Goal: Information Seeking & Learning: Compare options

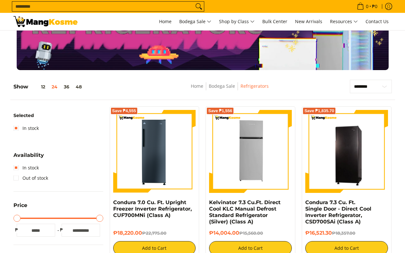
scroll to position [57, 0]
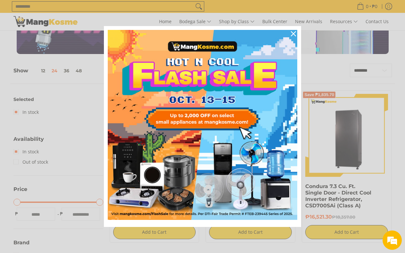
click at [295, 32] on icon "close icon" at bounding box center [293, 33] width 5 height 5
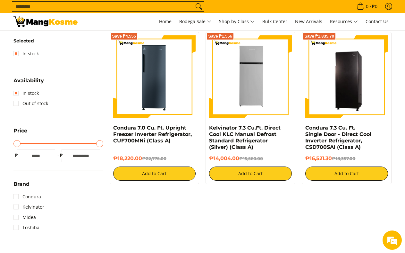
scroll to position [161, 0]
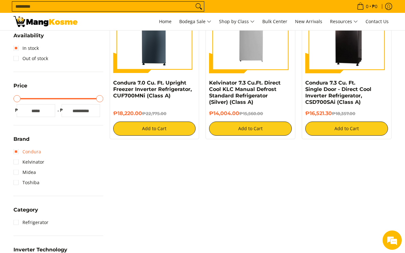
click at [17, 152] on link "Condura" at bounding box center [27, 151] width 28 height 10
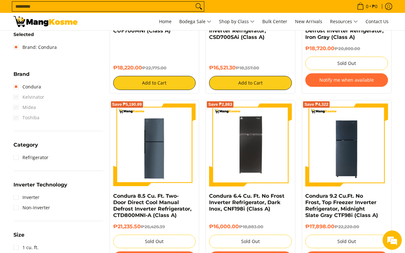
scroll to position [237, 0]
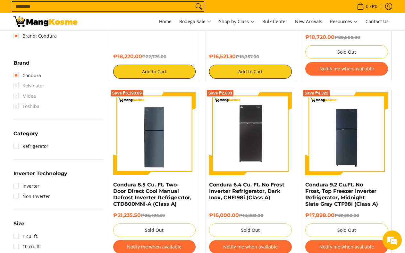
click at [15, 85] on span "Kelvinator" at bounding box center [28, 86] width 31 height 10
click at [25, 85] on span "Kelvinator" at bounding box center [28, 86] width 31 height 10
click at [15, 95] on span "Midea" at bounding box center [24, 96] width 22 height 10
click at [97, 111] on li "Toshiba" at bounding box center [58, 106] width 90 height 10
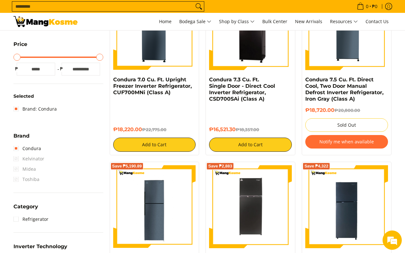
scroll to position [247, 0]
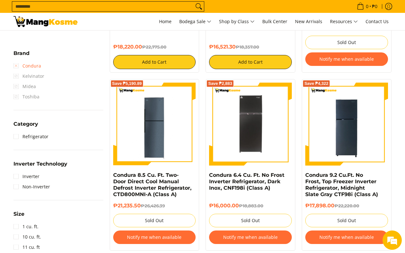
click at [16, 67] on link "Condura" at bounding box center [27, 66] width 28 height 10
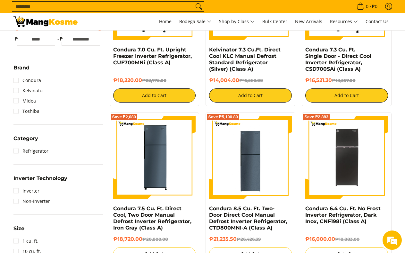
scroll to position [193, 0]
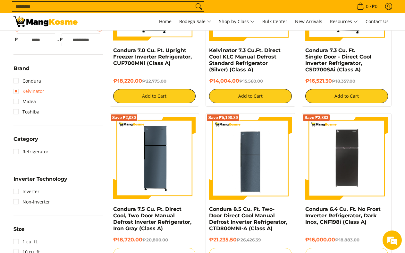
click at [17, 91] on link "Kelvinator" at bounding box center [28, 91] width 31 height 10
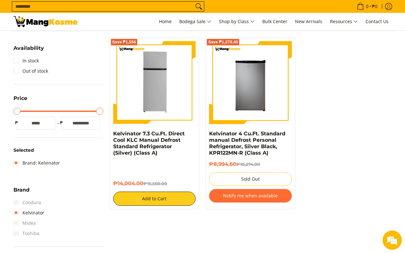
scroll to position [110, 0]
